Goal: Find contact information: Find contact information

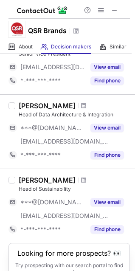
scroll to position [622, 0]
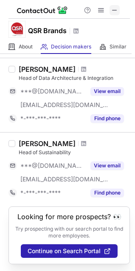
click at [115, 8] on span at bounding box center [114, 10] width 7 height 7
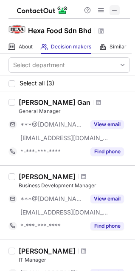
click at [116, 8] on span at bounding box center [114, 10] width 7 height 7
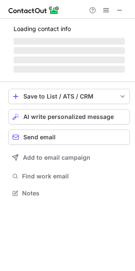
scroll to position [187, 135]
click at [127, 11] on div at bounding box center [67, 9] width 135 height 19
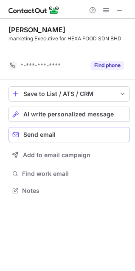
scroll to position [171, 135]
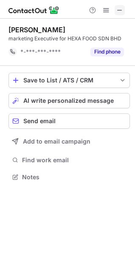
click at [123, 12] on span at bounding box center [119, 10] width 7 height 7
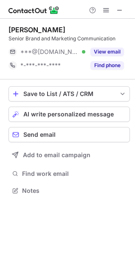
scroll to position [185, 135]
click at [124, 11] on button at bounding box center [120, 10] width 10 height 10
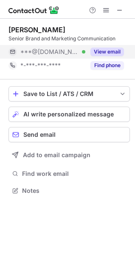
click at [109, 52] on button "View email" at bounding box center [107, 52] width 34 height 8
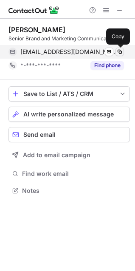
click at [119, 51] on span at bounding box center [119, 51] width 7 height 7
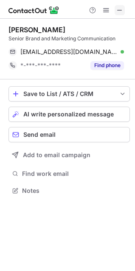
click at [120, 11] on span at bounding box center [119, 10] width 7 height 7
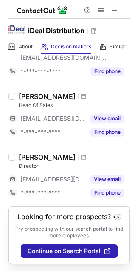
scroll to position [443, 0]
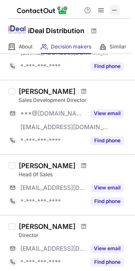
click at [113, 14] on span at bounding box center [114, 10] width 7 height 7
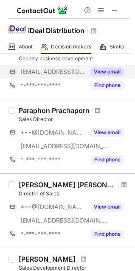
scroll to position [276, 0]
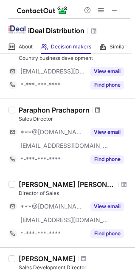
click at [98, 111] on span at bounding box center [97, 109] width 5 height 7
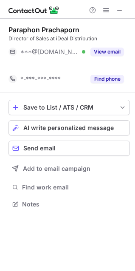
scroll to position [185, 135]
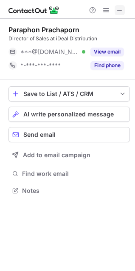
click at [120, 13] on span at bounding box center [119, 10] width 7 height 7
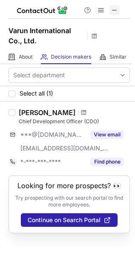
click at [113, 12] on span at bounding box center [114, 10] width 7 height 7
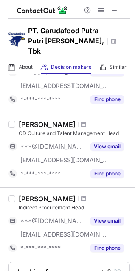
scroll to position [659, 0]
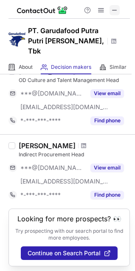
click at [116, 7] on span at bounding box center [114, 10] width 7 height 7
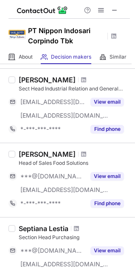
scroll to position [333, 0]
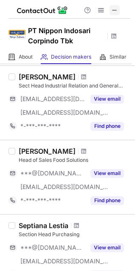
click at [115, 10] on span at bounding box center [114, 10] width 7 height 7
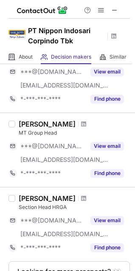
scroll to position [645, 0]
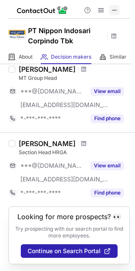
click at [115, 7] on span at bounding box center [114, 10] width 7 height 7
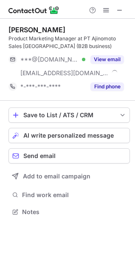
scroll to position [206, 135]
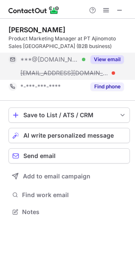
click at [111, 59] on button "View email" at bounding box center [107, 59] width 34 height 8
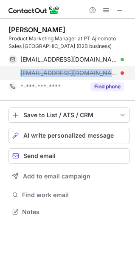
drag, startPoint x: 16, startPoint y: 71, endPoint x: 114, endPoint y: 73, distance: 98.0
click at [114, 73] on div "darma_suhandi@ajinomoto.co.id" at bounding box center [65, 73] width 115 height 14
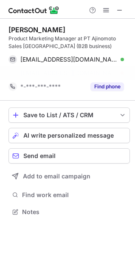
scroll to position [192, 135]
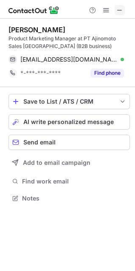
click at [117, 7] on span at bounding box center [119, 10] width 7 height 7
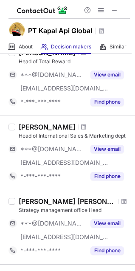
scroll to position [272, 0]
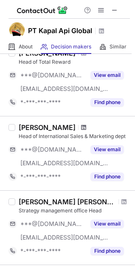
click at [81, 126] on span at bounding box center [83, 127] width 5 height 7
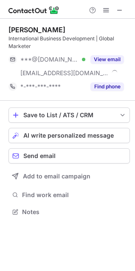
scroll to position [206, 135]
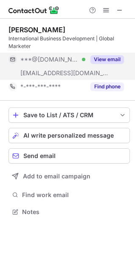
click at [109, 58] on button "View email" at bounding box center [107, 59] width 34 height 8
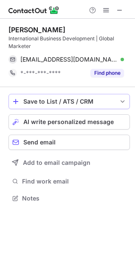
scroll to position [192, 135]
click at [120, 9] on span at bounding box center [119, 10] width 7 height 7
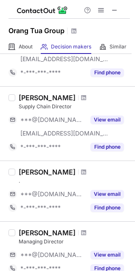
scroll to position [510, 0]
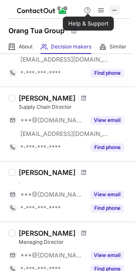
click at [118, 9] on span at bounding box center [114, 10] width 7 height 7
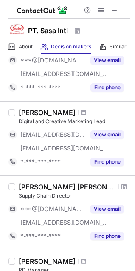
scroll to position [301, 0]
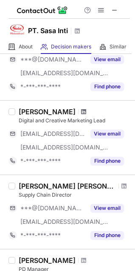
click at [81, 109] on span at bounding box center [83, 111] width 5 height 7
click at [115, 7] on span at bounding box center [114, 10] width 7 height 7
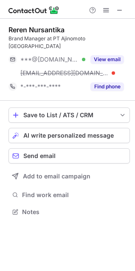
scroll to position [198, 135]
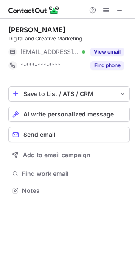
scroll to position [185, 135]
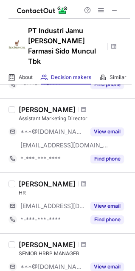
scroll to position [642, 0]
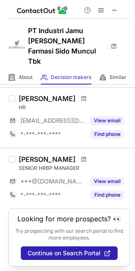
click at [120, 13] on div at bounding box center [101, 10] width 41 height 10
click at [116, 11] on span at bounding box center [114, 10] width 7 height 7
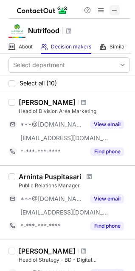
click at [115, 10] on span at bounding box center [114, 10] width 7 height 7
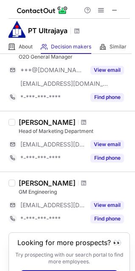
scroll to position [547, 0]
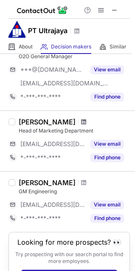
click at [81, 120] on span at bounding box center [83, 121] width 5 height 7
click at [112, 10] on span at bounding box center [114, 10] width 7 height 7
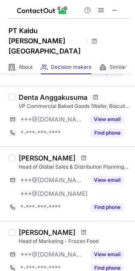
scroll to position [161, 0]
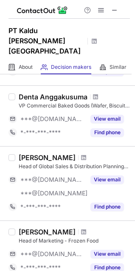
click at [85, 128] on div "Find phone" at bounding box center [104, 133] width 39 height 14
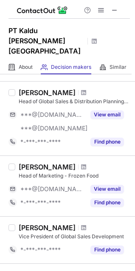
scroll to position [226, 0]
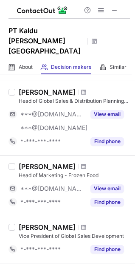
click at [78, 164] on div at bounding box center [83, 166] width 11 height 5
click at [81, 163] on span at bounding box center [83, 166] width 5 height 7
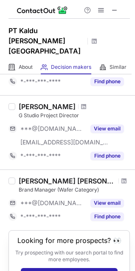
scroll to position [550, 0]
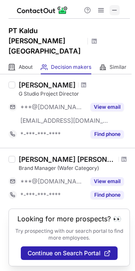
click at [115, 11] on span at bounding box center [114, 10] width 7 height 7
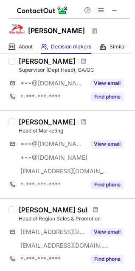
scroll to position [563, 0]
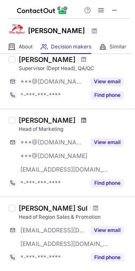
click at [81, 120] on span at bounding box center [83, 120] width 5 height 7
click at [111, 14] on span at bounding box center [114, 10] width 7 height 7
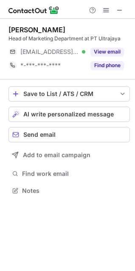
scroll to position [185, 135]
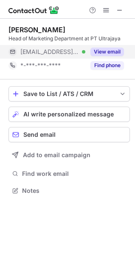
click at [105, 53] on button "View email" at bounding box center [107, 52] width 34 height 8
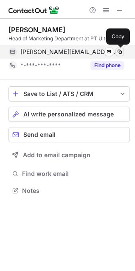
click at [120, 50] on span at bounding box center [119, 51] width 7 height 7
